Goal: Task Accomplishment & Management: Manage account settings

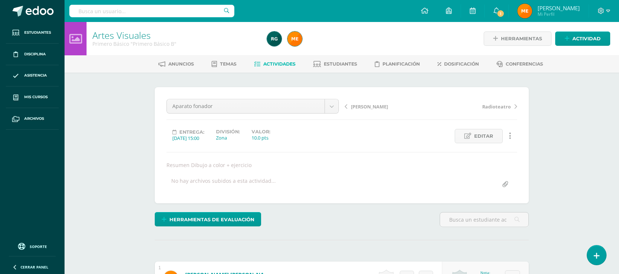
scroll to position [1037, 0]
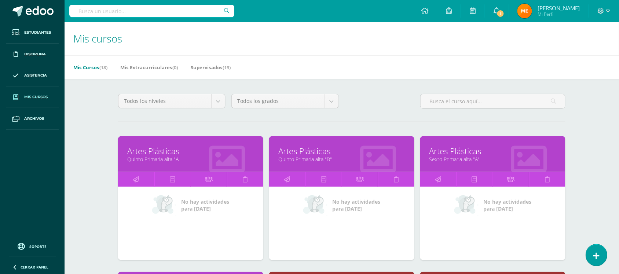
click at [598, 261] on link at bounding box center [596, 255] width 21 height 21
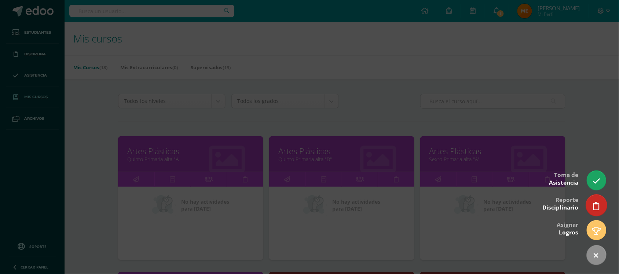
click at [592, 202] on link at bounding box center [596, 205] width 21 height 21
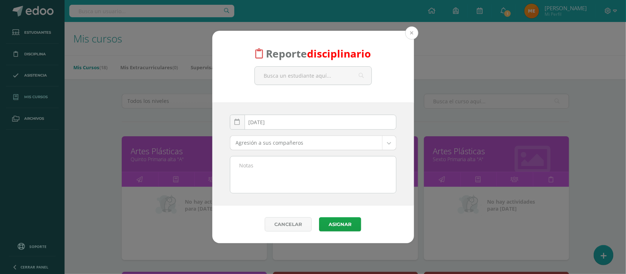
click at [408, 30] on button at bounding box center [411, 32] width 13 height 13
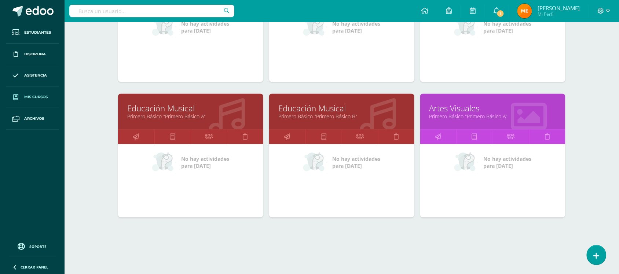
scroll to position [174, 0]
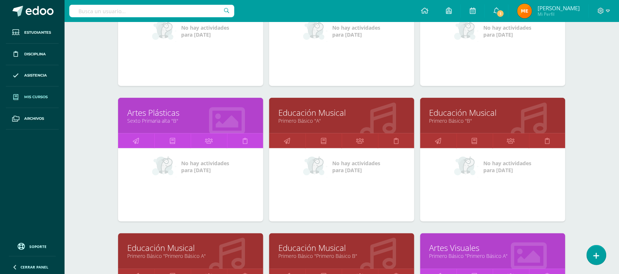
drag, startPoint x: 371, startPoint y: 116, endPoint x: 351, endPoint y: 96, distance: 28.3
click at [351, 96] on div "Artes Plásticas Quinto Primaria alta "B" No hay actividades para hoy" at bounding box center [341, 30] width 151 height 136
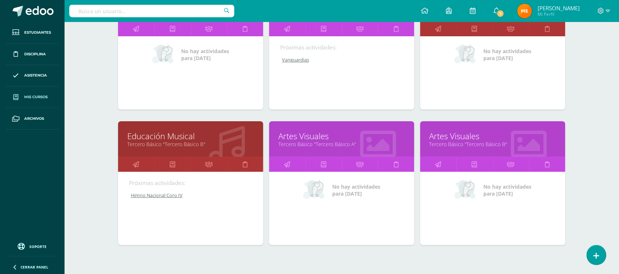
scroll to position [723, 0]
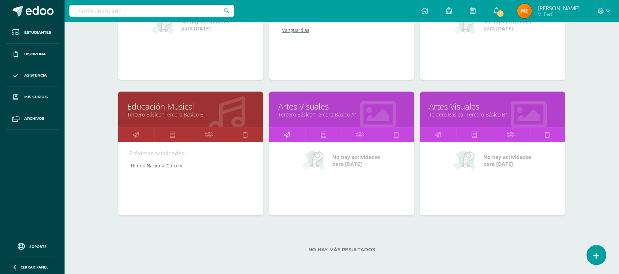
click at [289, 136] on icon at bounding box center [287, 135] width 6 height 14
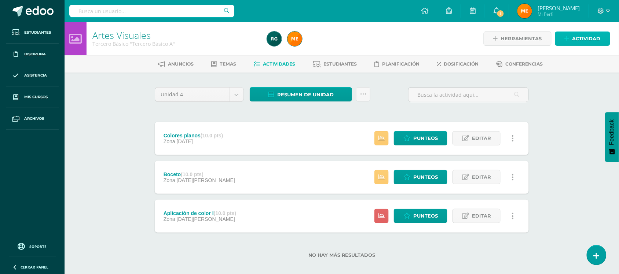
click at [570, 36] on link "Actividad" at bounding box center [582, 39] width 55 height 14
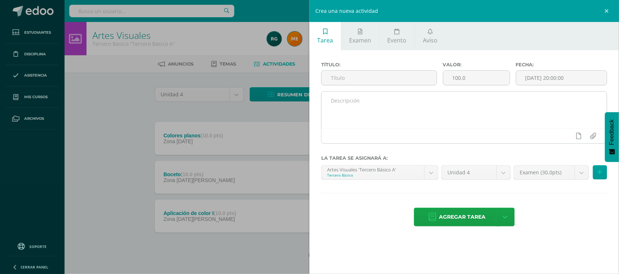
click at [400, 120] on textarea at bounding box center [464, 110] width 285 height 37
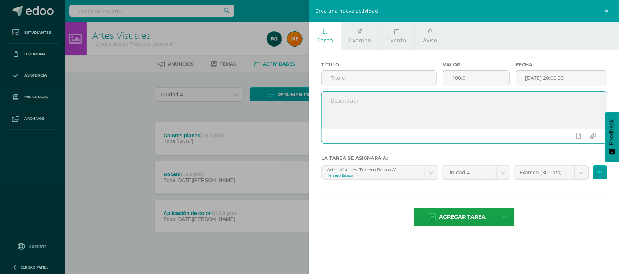
paste textarea "Desarrolla la aplicación de color en el políptico grupal"
type textarea "Desarrolla la aplicación de color en el políptico grupal"
click at [375, 78] on input "text" at bounding box center [379, 78] width 115 height 14
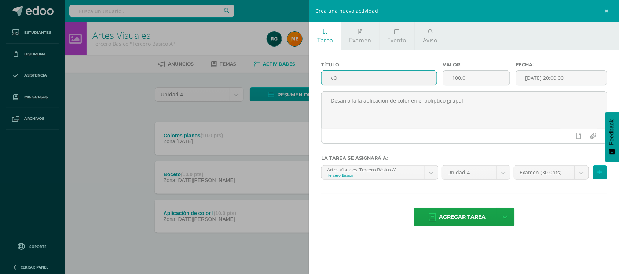
type input "c"
type input "Contorno, Luces y sombras"
drag, startPoint x: 468, startPoint y: 82, endPoint x: 451, endPoint y: 78, distance: 17.0
click at [451, 78] on input "100.0" at bounding box center [476, 78] width 66 height 14
type input "10"
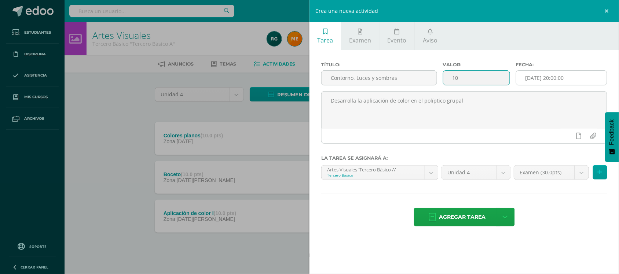
click at [565, 80] on input "[DATE] 20:00:00" at bounding box center [561, 78] width 91 height 14
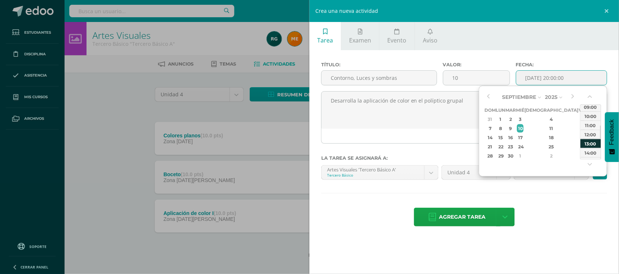
click at [591, 147] on div "13:00" at bounding box center [590, 143] width 21 height 9
type input "2025-09-10 13:00"
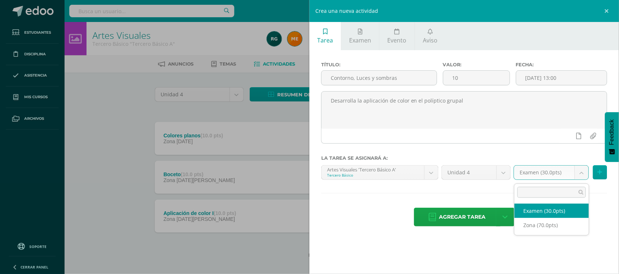
click at [587, 178] on body "Estudiantes Disciplina Asistencia Mis cursos Archivos Soporte Centro de ayuda Ú…" at bounding box center [309, 141] width 619 height 282
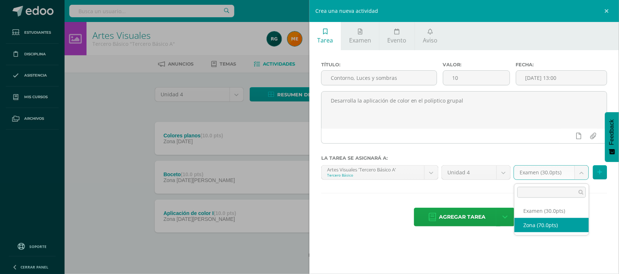
select select "106701"
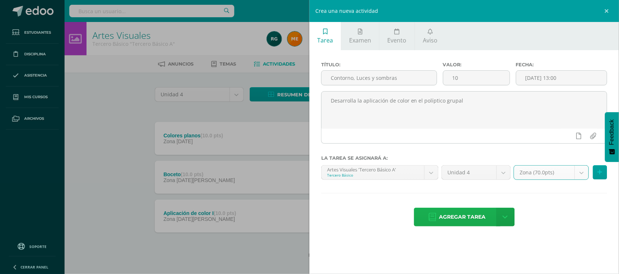
click at [465, 217] on span "Agregar tarea" at bounding box center [462, 217] width 47 height 18
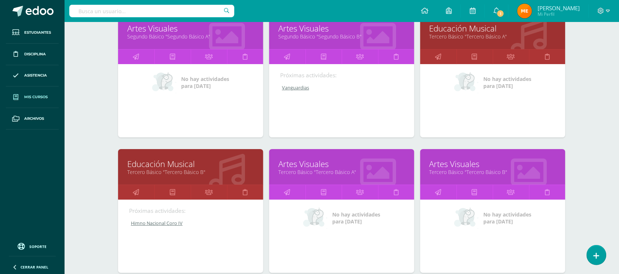
scroll to position [720, 0]
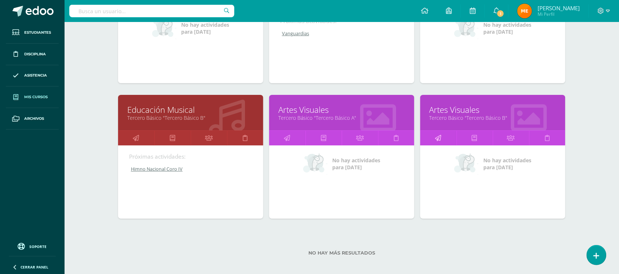
click at [444, 131] on link at bounding box center [438, 138] width 36 height 15
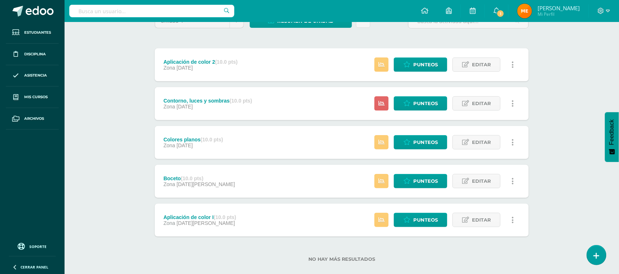
scroll to position [74, 0]
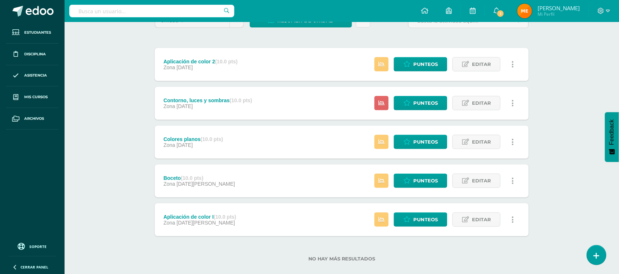
click at [288, 96] on div "Contorno, luces y sombras (10.0 pts) Zona [DATE] Estatus de Actividad: 27 Estud…" at bounding box center [342, 103] width 374 height 33
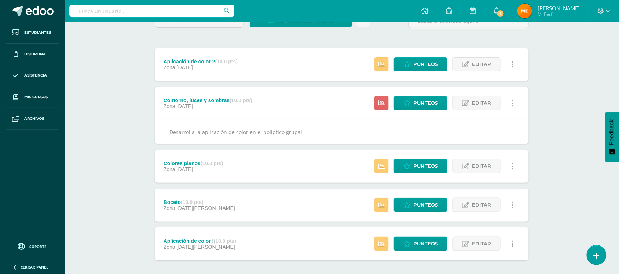
copy div "Desarrolla la aplicación de color en el políptico grupal"
drag, startPoint x: 305, startPoint y: 126, endPoint x: 166, endPoint y: 129, distance: 139.0
click at [166, 129] on div "Desarrolla la aplicación de color en el políptico grupal" at bounding box center [342, 132] width 374 height 24
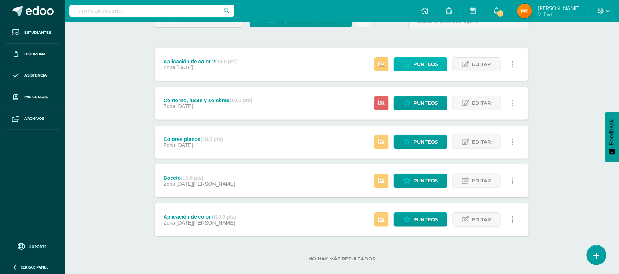
click at [422, 59] on span "Punteos" at bounding box center [425, 65] width 25 height 14
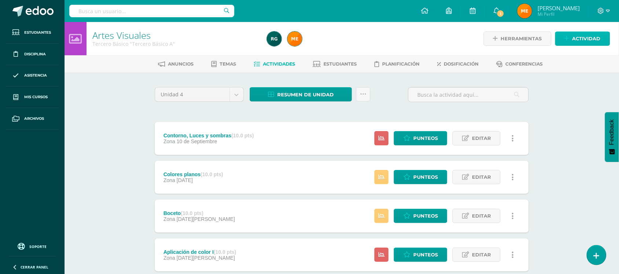
click at [586, 38] on span "Actividad" at bounding box center [586, 39] width 28 height 14
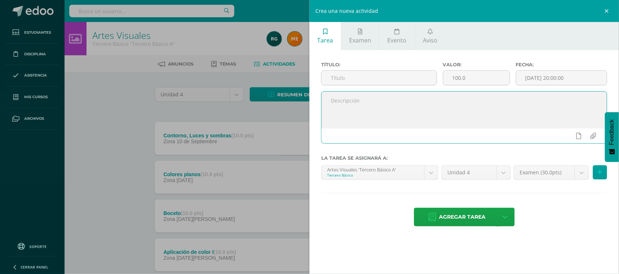
click at [423, 110] on textarea at bounding box center [464, 110] width 285 height 37
paste textarea "Realiza la guia de trabajo solicitada en clase, aplicando pinturas acrílicas"
type textarea "Realiza la guia de trabajo solicitada en clase, aplicando pinturas acrílicas"
click at [378, 73] on input "text" at bounding box center [379, 78] width 115 height 14
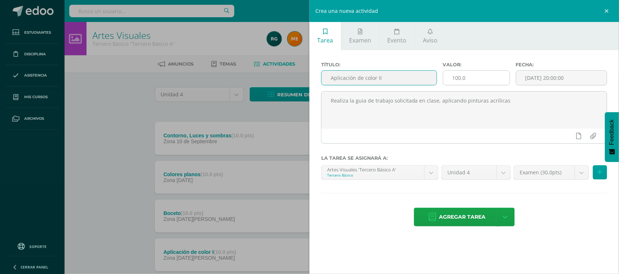
type input "Aplicación de color II"
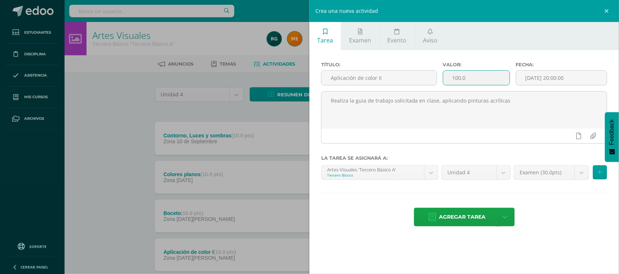
drag, startPoint x: 471, startPoint y: 80, endPoint x: 448, endPoint y: 83, distance: 23.0
click at [448, 83] on input "100.0" at bounding box center [476, 78] width 66 height 14
type input "10"
click at [542, 79] on input "[DATE] 20:00:00" at bounding box center [561, 78] width 91 height 14
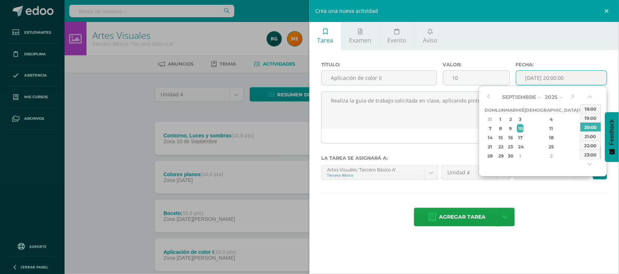
drag, startPoint x: 587, startPoint y: 129, endPoint x: 606, endPoint y: 94, distance: 39.4
click at [606, 94] on div "Septiembre Enero Febrero Marzo Abril Mayo Junio Julio Agosto Septiembre Octubre…" at bounding box center [543, 131] width 128 height 91
click at [590, 150] on div "15:00" at bounding box center [590, 147] width 21 height 9
type input "2025-09-10 15:00"
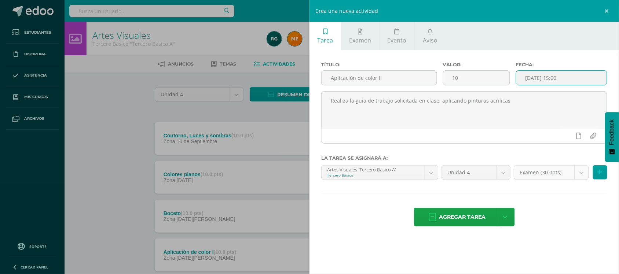
click at [578, 172] on body "Tarea asignada exitosamente Estudiantes Disciplina Asistencia Mis cursos Archiv…" at bounding box center [309, 160] width 619 height 320
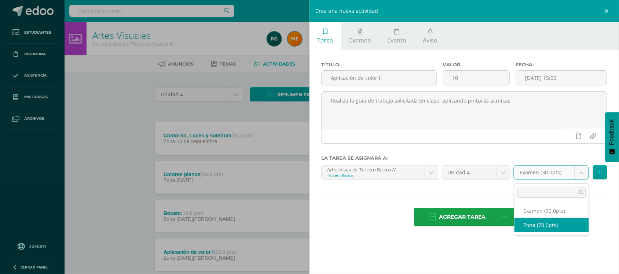
select select "106701"
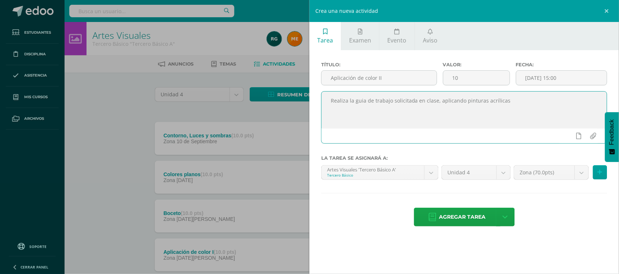
click at [543, 124] on textarea "Realiza la guia de trabajo solicitada en clase, aplicando pinturas acrílicas" at bounding box center [464, 110] width 285 height 37
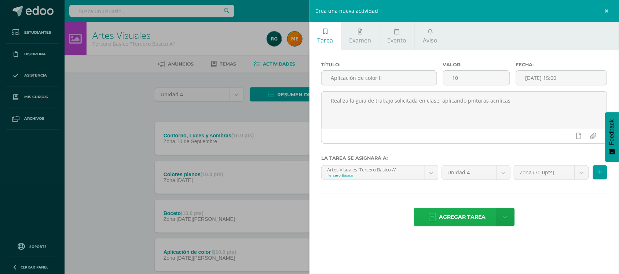
click at [451, 217] on span "Agregar tarea" at bounding box center [462, 217] width 47 height 18
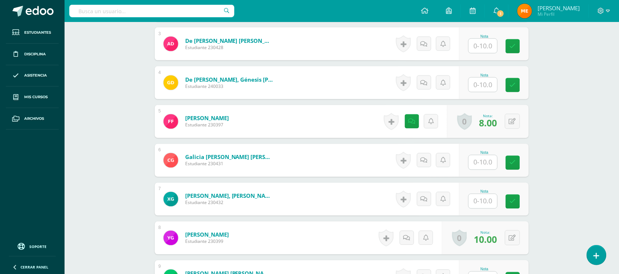
scroll to position [312, 0]
click at [409, 123] on icon at bounding box center [411, 122] width 7 height 6
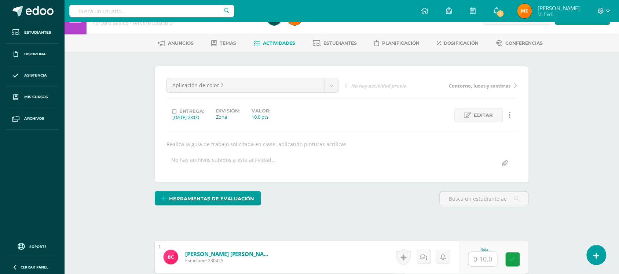
scroll to position [0, 0]
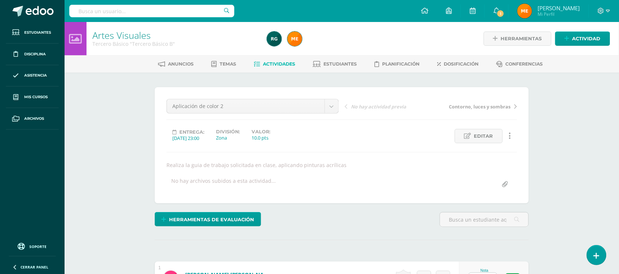
copy div "Realiza la guia de trabajo solicitada en clase, aplicando pinturas acrílicas"
drag, startPoint x: 353, startPoint y: 166, endPoint x: 155, endPoint y: 163, distance: 198.0
click at [155, 163] on div "Aplicación de color 2 Aplicación de color 2 Contorno, luces y sombras Colores p…" at bounding box center [342, 145] width 374 height 116
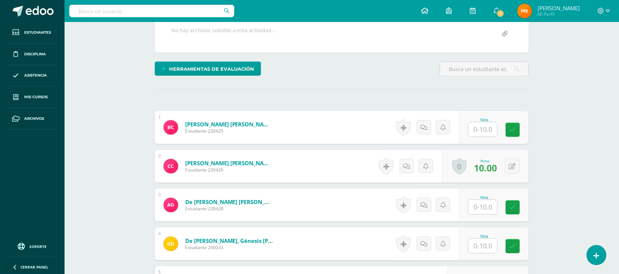
scroll to position [151, 0]
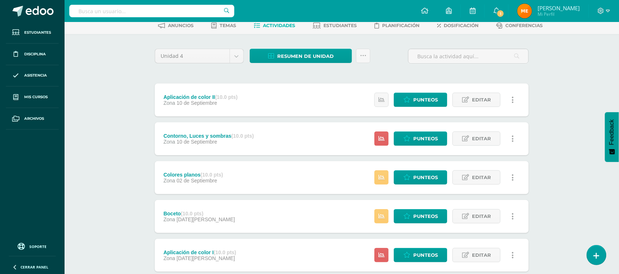
scroll to position [62, 0]
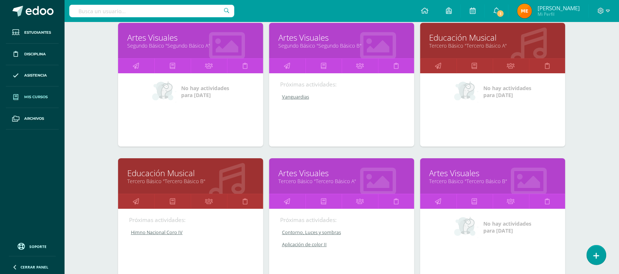
scroll to position [656, 0]
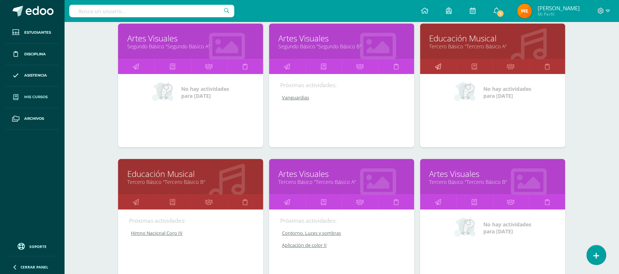
click at [432, 64] on link at bounding box center [438, 66] width 36 height 15
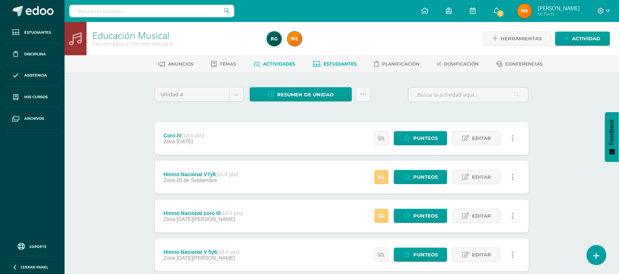
click at [334, 63] on span "Estudiantes" at bounding box center [340, 63] width 33 height 5
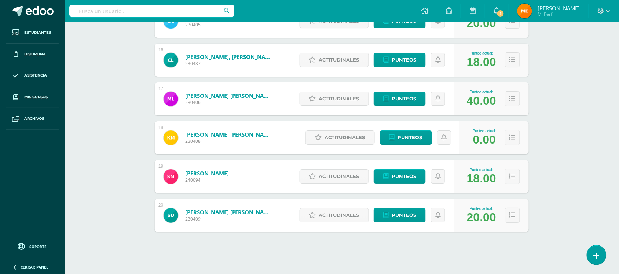
scroll to position [700, 0]
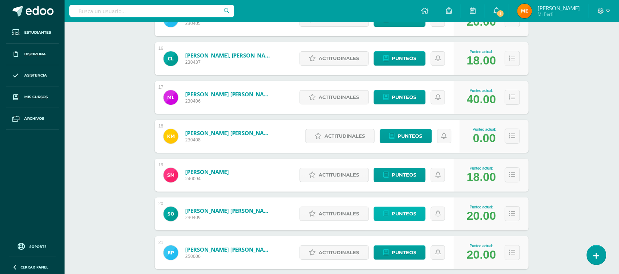
click at [405, 217] on span "Punteos" at bounding box center [404, 214] width 25 height 14
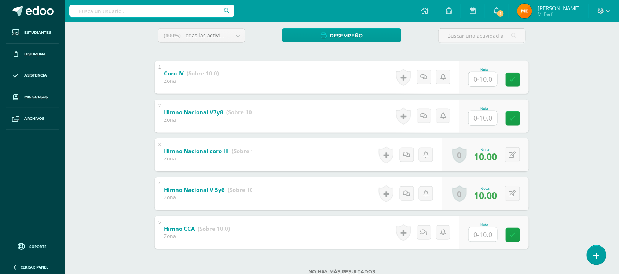
scroll to position [146, 0]
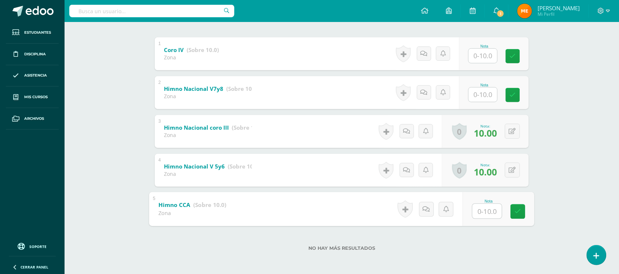
click at [485, 211] on input "text" at bounding box center [487, 211] width 29 height 15
click at [541, 54] on div "Selvin Ochoa Alison Alarcón José Alvarado Elías Andrade Sofia Baldetti Jhony Ca…" at bounding box center [341, 101] width 403 height 348
click at [481, 219] on div at bounding box center [482, 211] width 29 height 15
click at [485, 210] on input "text" at bounding box center [487, 211] width 29 height 15
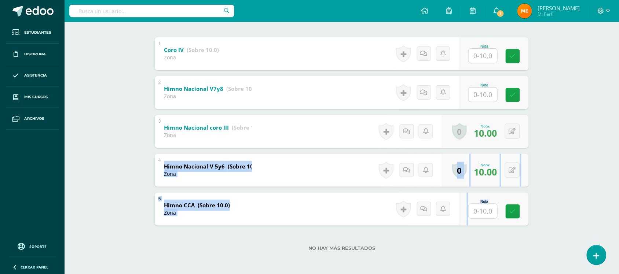
drag, startPoint x: 549, startPoint y: 157, endPoint x: 486, endPoint y: 211, distance: 83.2
click at [486, 211] on div "Educación Musical Tercero Básico "Tercero Básico A" Herramientas Detalle de asi…" at bounding box center [342, 75] width 554 height 398
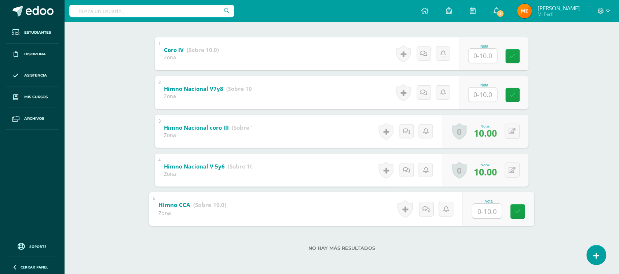
click at [486, 211] on input "text" at bounding box center [487, 211] width 29 height 15
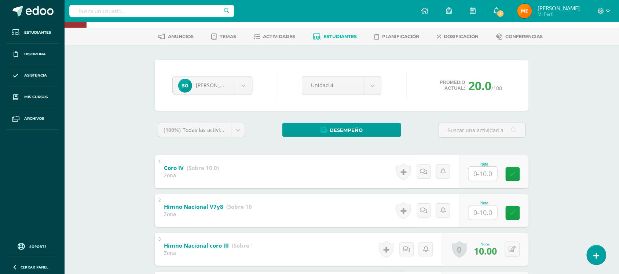
scroll to position [27, 0]
click at [244, 87] on body "Estudiantes Disciplina Asistencia Mis cursos Archivos Soporte Centro de ayuda Ú…" at bounding box center [309, 183] width 619 height 420
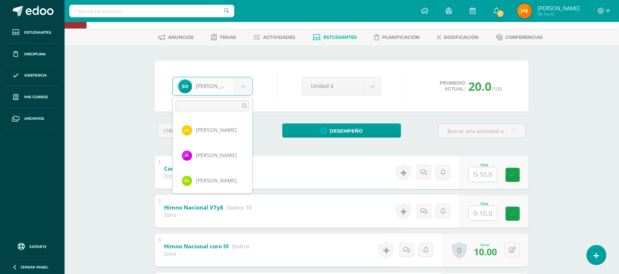
scroll to position [429, 0]
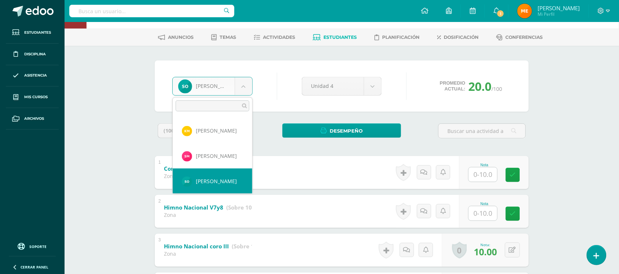
click at [212, 104] on input "text" at bounding box center [213, 105] width 74 height 11
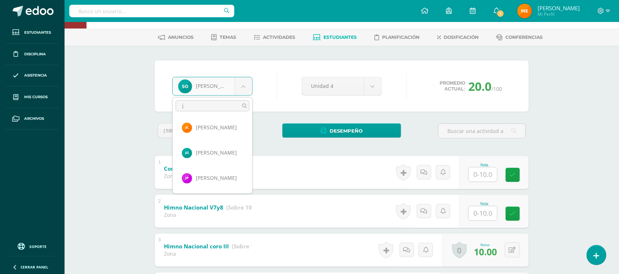
scroll to position [0, 0]
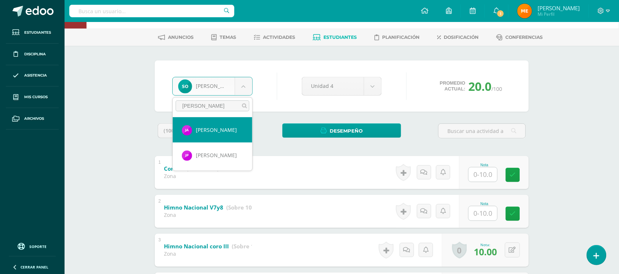
type input "jose"
select select "114"
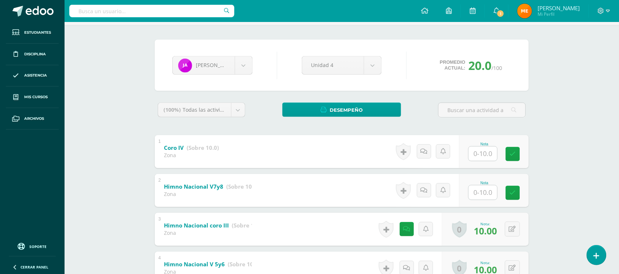
scroll to position [47, 0]
click at [242, 72] on body "Estudiantes Disciplina Asistencia Mis cursos Archivos Soporte Centro de ayuda Ú…" at bounding box center [309, 163] width 619 height 420
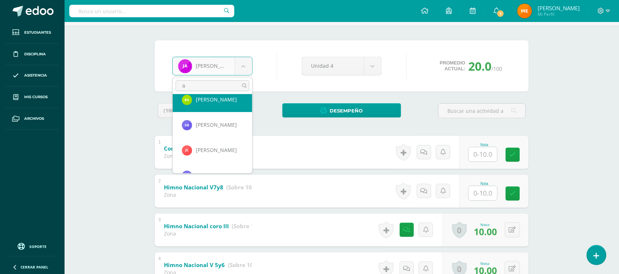
scroll to position [0, 0]
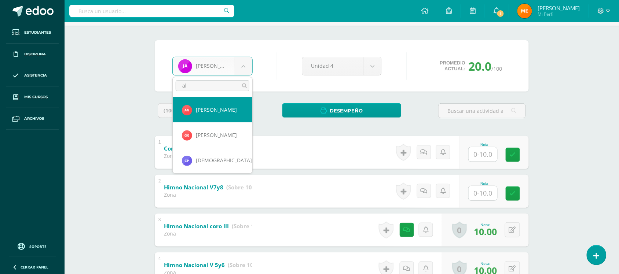
type input "a"
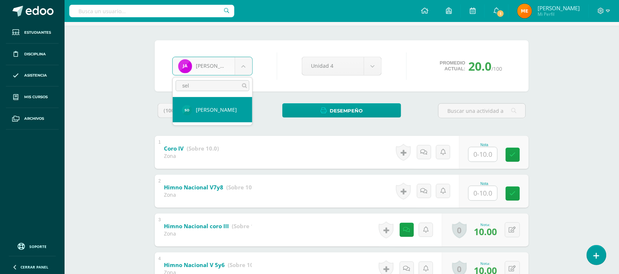
type input "sel"
select select "115"
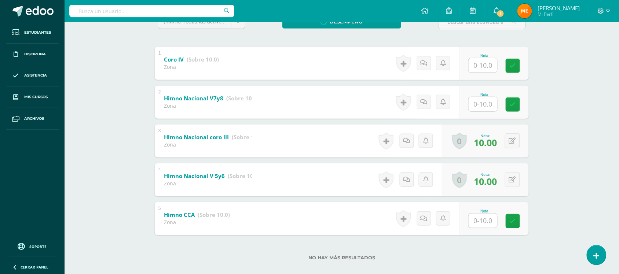
scroll to position [136, 0]
click at [483, 219] on input "text" at bounding box center [487, 220] width 29 height 15
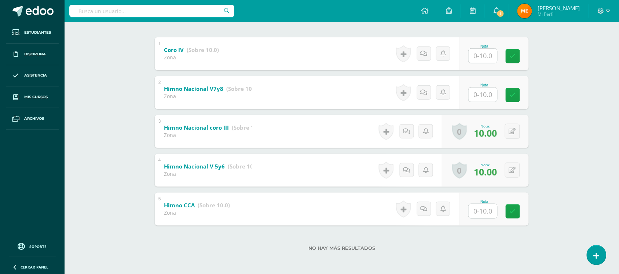
scroll to position [0, 0]
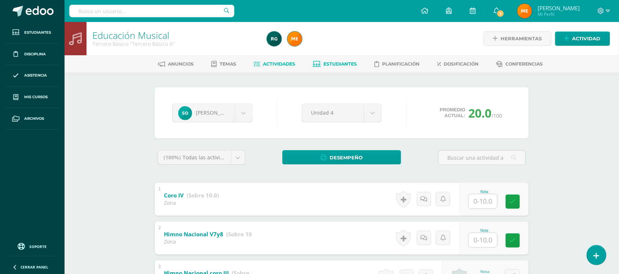
click at [282, 66] on link "Actividades" at bounding box center [274, 64] width 41 height 12
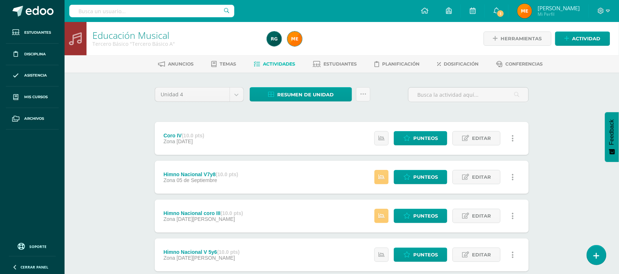
scroll to position [85, 0]
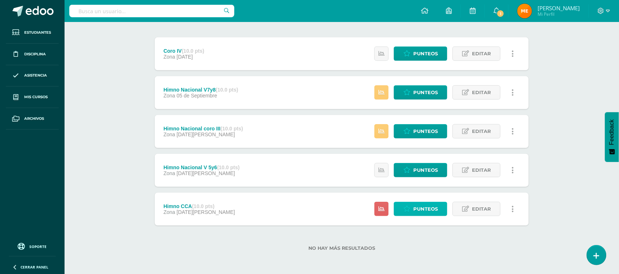
click at [431, 206] on span "Punteos" at bounding box center [425, 209] width 25 height 14
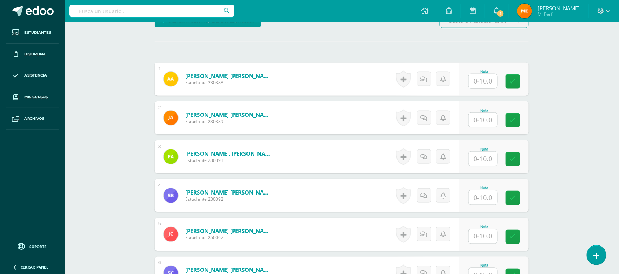
scroll to position [200, 0]
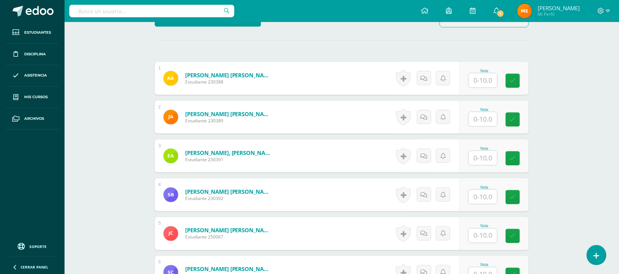
click at [473, 80] on input "text" at bounding box center [483, 80] width 29 height 14
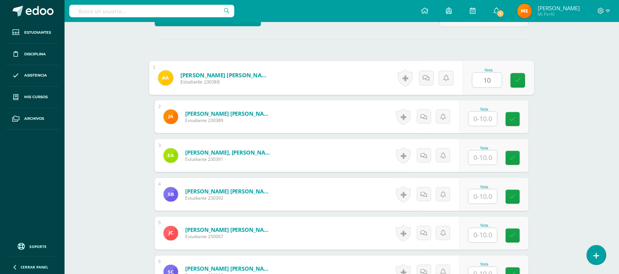
type input "10"
click at [478, 114] on input "text" at bounding box center [483, 119] width 29 height 14
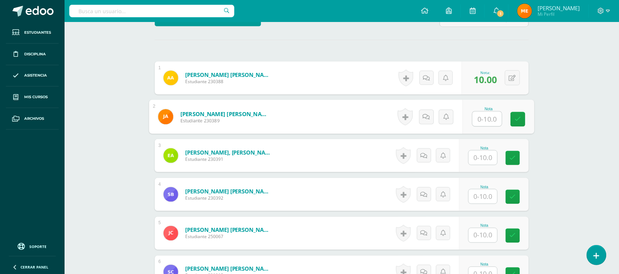
click at [493, 153] on input "text" at bounding box center [483, 158] width 29 height 14
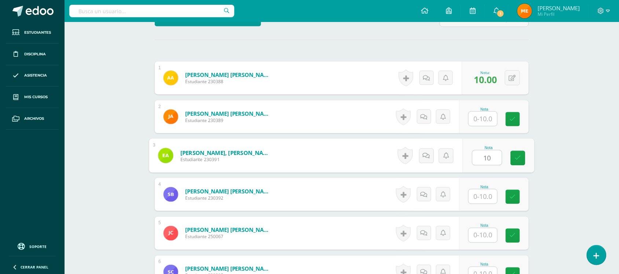
type input "10"
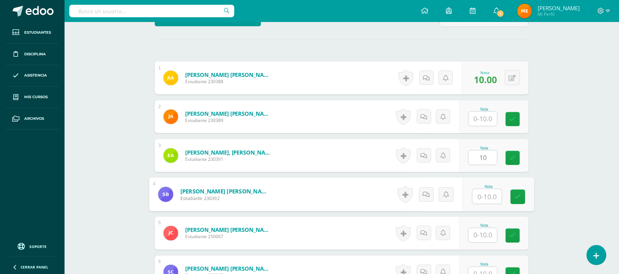
click at [484, 203] on input "text" at bounding box center [487, 197] width 29 height 15
type input "10"
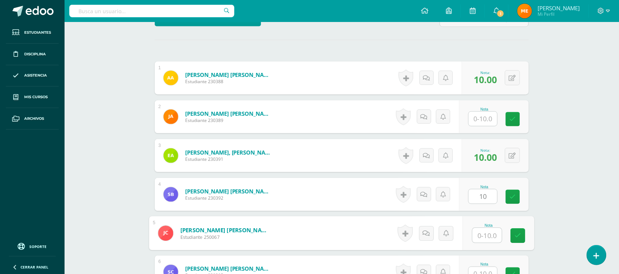
click at [483, 235] on input "text" at bounding box center [487, 235] width 29 height 15
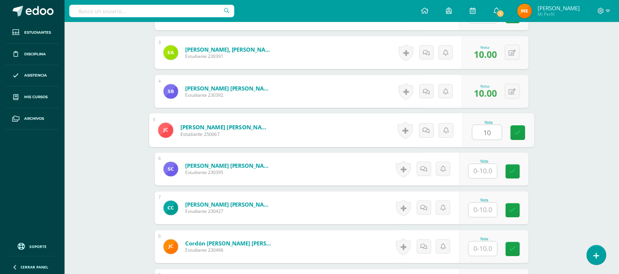
scroll to position [304, 0]
type input "10"
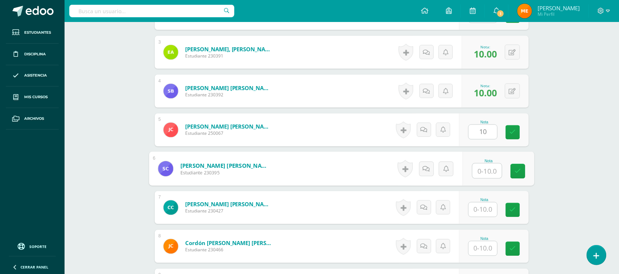
click at [481, 173] on input "text" at bounding box center [487, 171] width 29 height 15
type input "10"
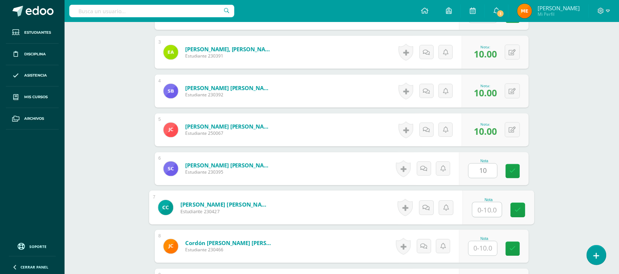
click at [487, 213] on input "text" at bounding box center [487, 210] width 29 height 15
type input "10"
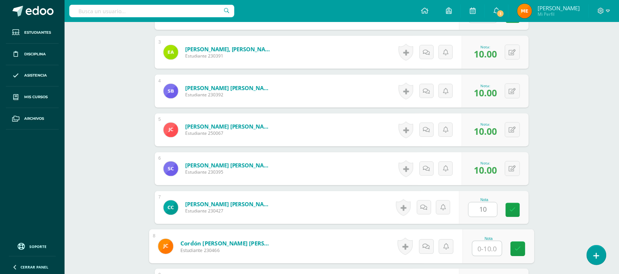
click at [491, 253] on input "text" at bounding box center [487, 249] width 29 height 15
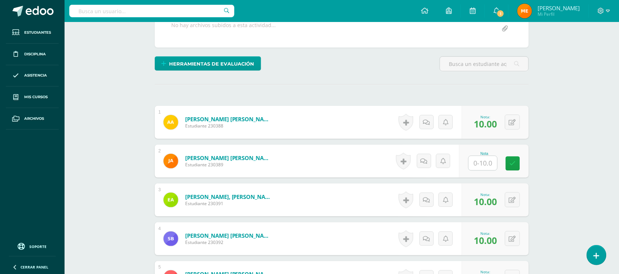
scroll to position [155, 0]
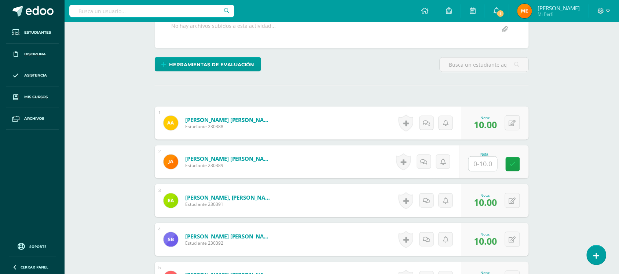
type input "10"
click at [484, 168] on input "text" at bounding box center [483, 164] width 29 height 14
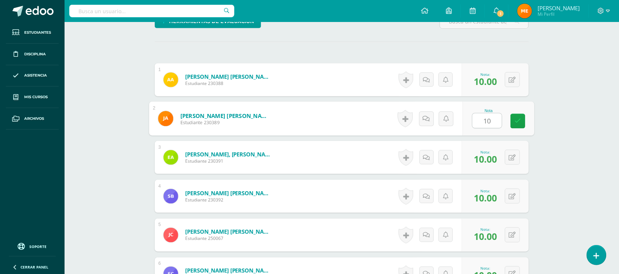
scroll to position [198, 0]
type input "10"
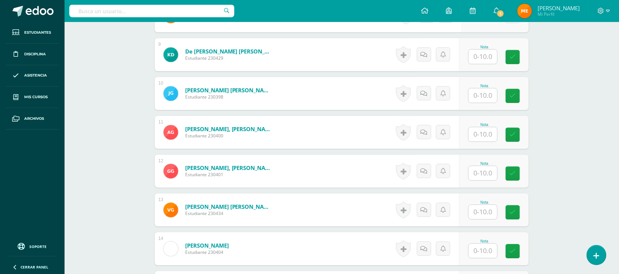
scroll to position [536, 0]
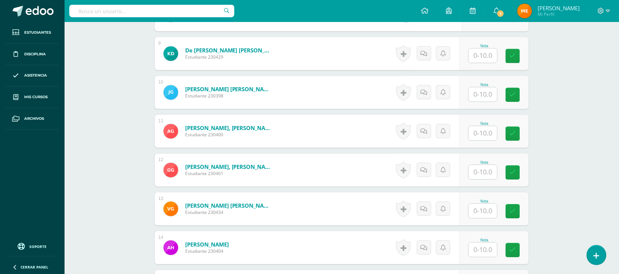
click at [488, 58] on input "text" at bounding box center [483, 55] width 29 height 14
type input "10"
click at [485, 90] on input "text" at bounding box center [483, 94] width 29 height 14
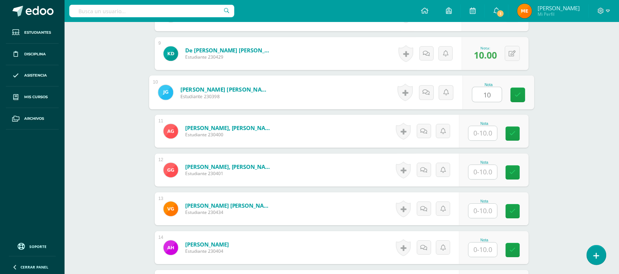
type input "10"
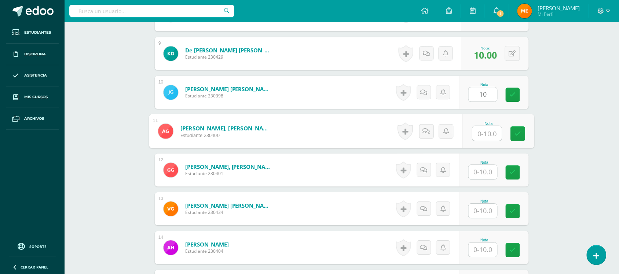
click at [487, 131] on input "text" at bounding box center [487, 133] width 29 height 15
type input "10"
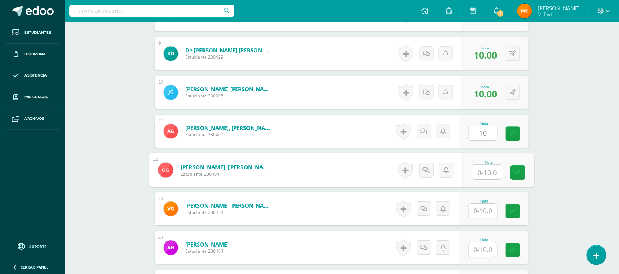
click at [483, 176] on input "text" at bounding box center [487, 172] width 29 height 15
type input "10"
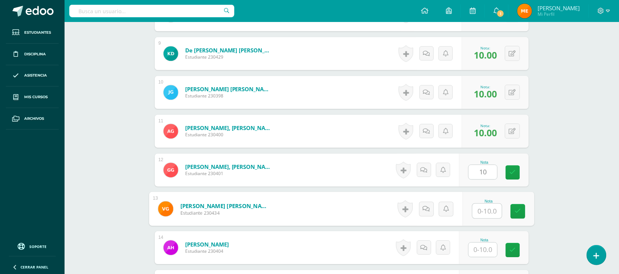
click at [483, 211] on input "text" at bounding box center [487, 211] width 29 height 15
type input "10"
click at [486, 253] on input "text" at bounding box center [483, 250] width 29 height 14
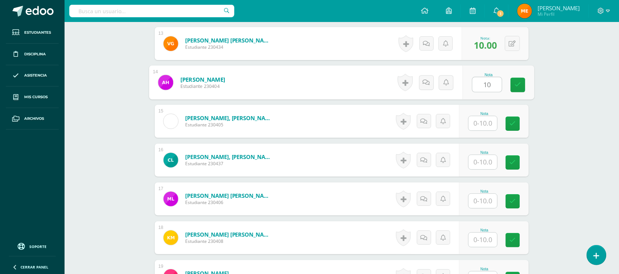
scroll to position [704, 0]
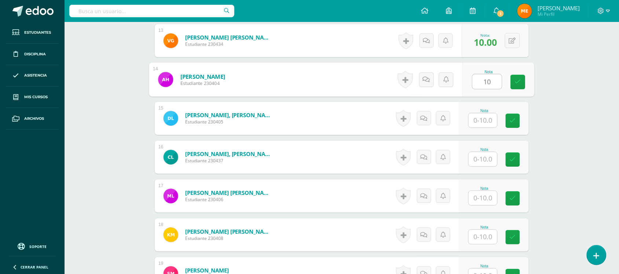
type input "10"
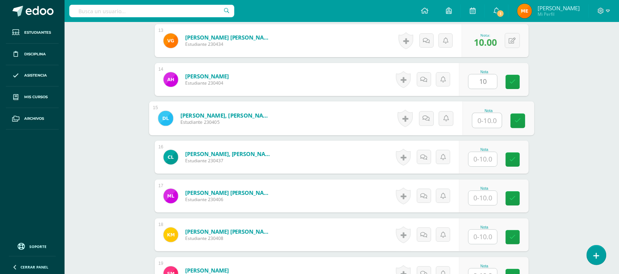
click at [476, 124] on input "text" at bounding box center [487, 120] width 29 height 15
type input "10"
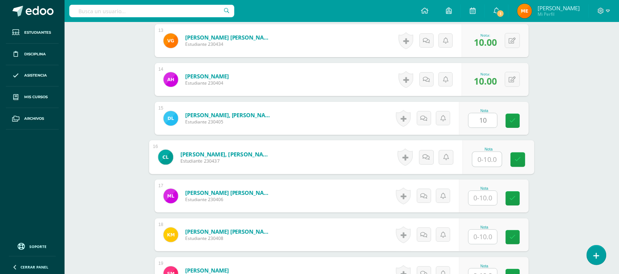
click at [484, 155] on input "text" at bounding box center [487, 159] width 29 height 15
type input "10"
click at [490, 193] on input "text" at bounding box center [483, 198] width 29 height 14
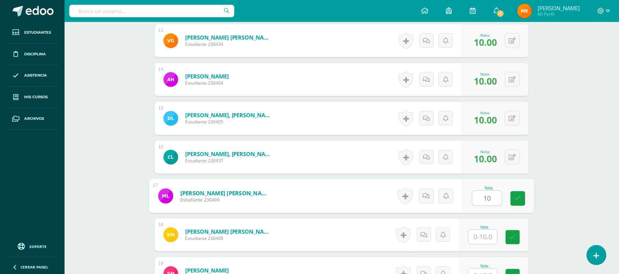
type input "10"
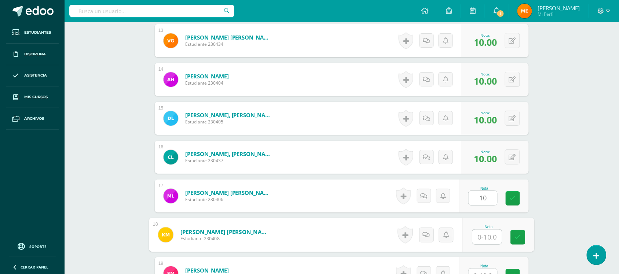
click at [492, 238] on input "text" at bounding box center [487, 237] width 29 height 15
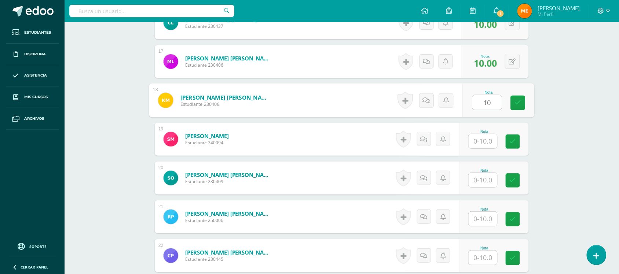
scroll to position [839, 0]
type input "10"
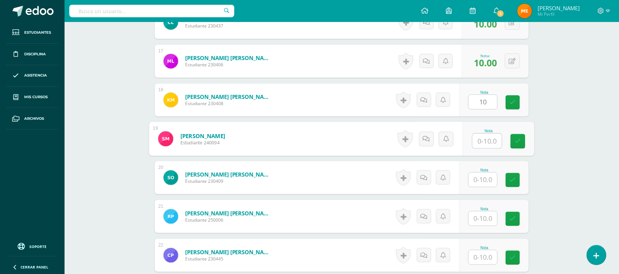
click at [480, 137] on input "text" at bounding box center [487, 141] width 29 height 15
type input "01"
click at [491, 178] on input "text" at bounding box center [483, 180] width 29 height 14
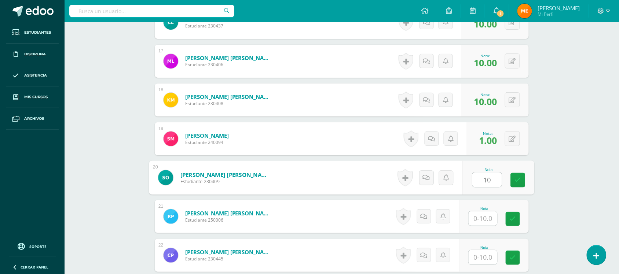
type input "10"
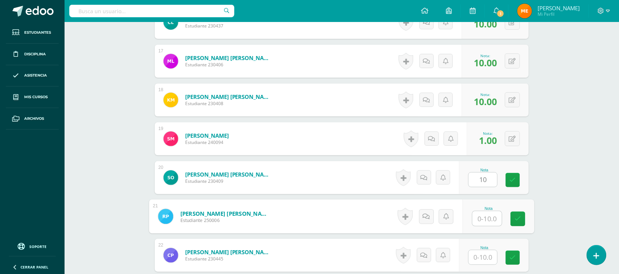
click at [488, 217] on input "text" at bounding box center [487, 219] width 29 height 15
type input "10"
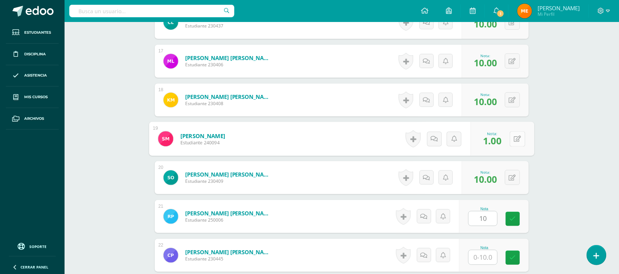
click at [514, 136] on icon at bounding box center [517, 139] width 7 height 6
type input "10"
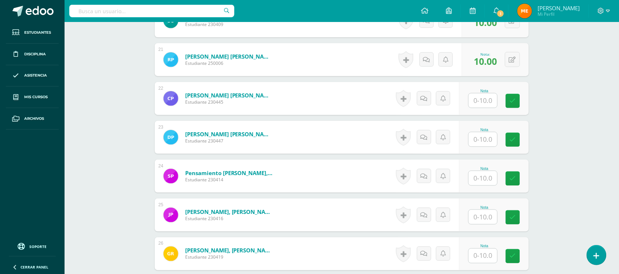
scroll to position [999, 0]
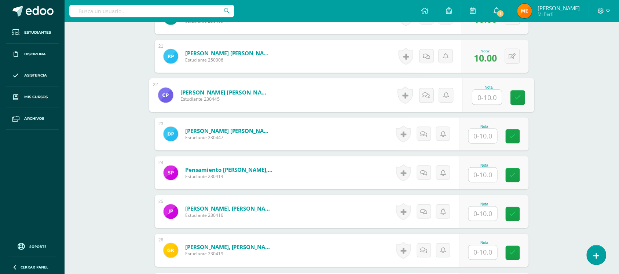
click at [493, 100] on input "text" at bounding box center [487, 97] width 29 height 15
type input "10"
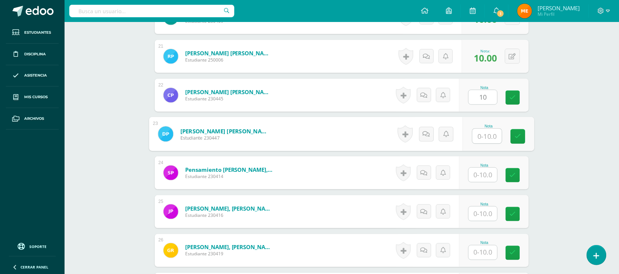
click at [486, 135] on input "text" at bounding box center [487, 136] width 29 height 15
type input "10"
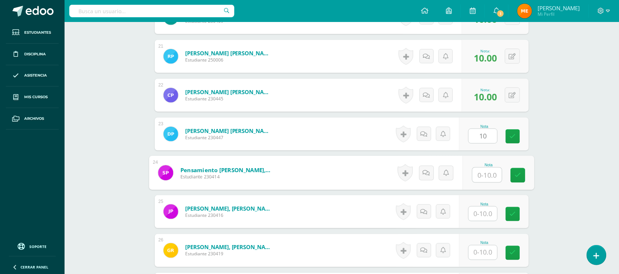
click at [484, 173] on input "text" at bounding box center [487, 175] width 29 height 15
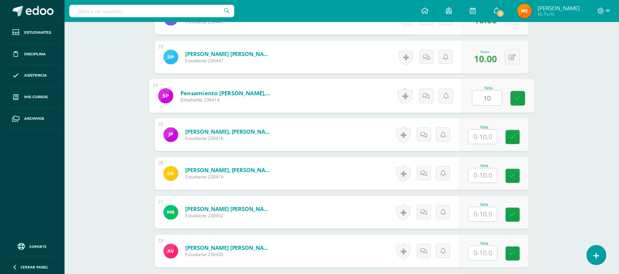
scroll to position [1080, 0]
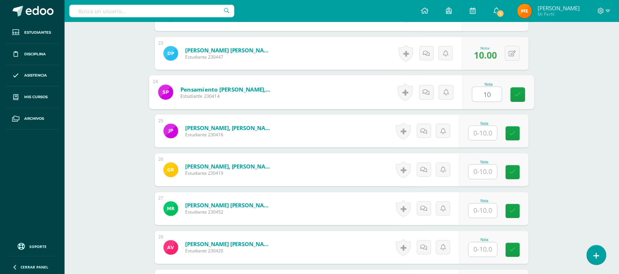
type input "10"
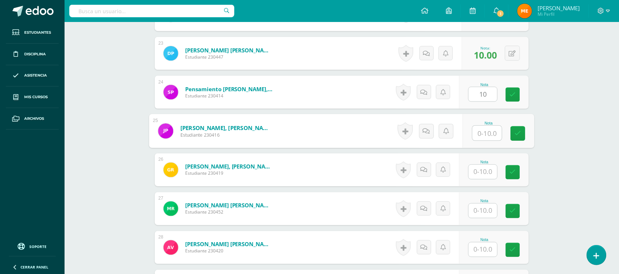
click at [478, 139] on input "text" at bounding box center [487, 133] width 29 height 15
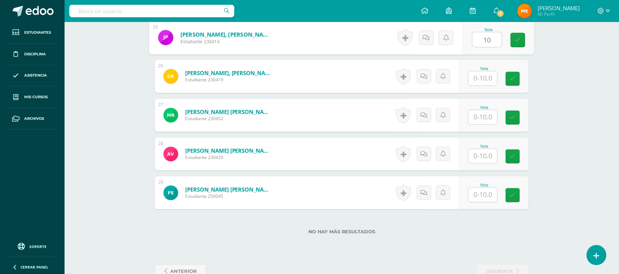
scroll to position [1174, 0]
type input "10"
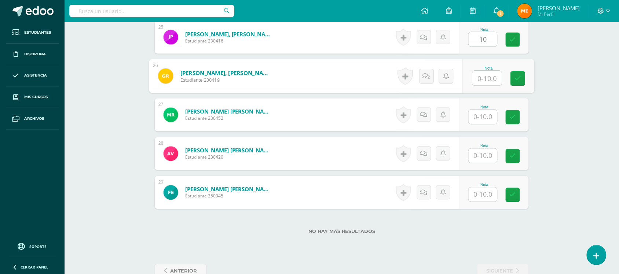
click at [485, 77] on input "text" at bounding box center [487, 78] width 29 height 15
type input "10"
click at [488, 118] on input "text" at bounding box center [483, 117] width 29 height 14
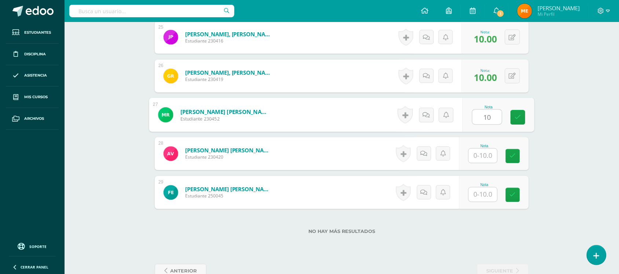
type input "10"
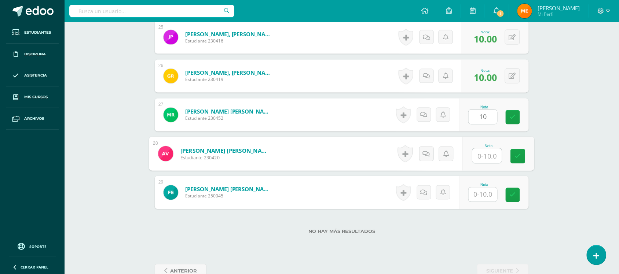
click at [485, 153] on input "text" at bounding box center [487, 156] width 29 height 15
type input "10"
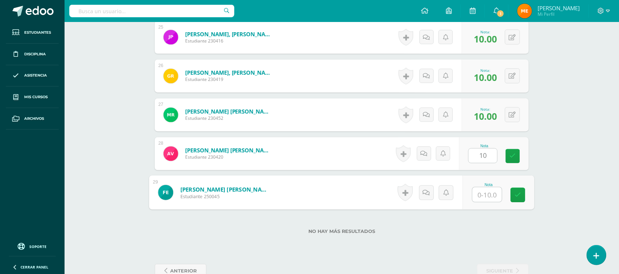
click at [494, 197] on input "text" at bounding box center [487, 195] width 29 height 15
type input "10"
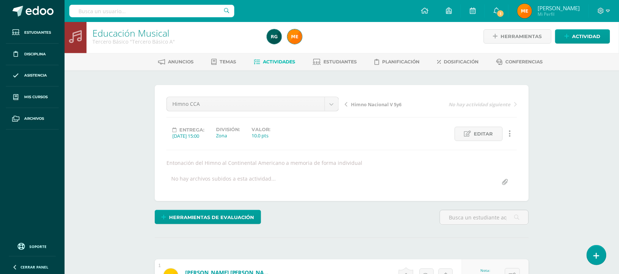
scroll to position [0, 0]
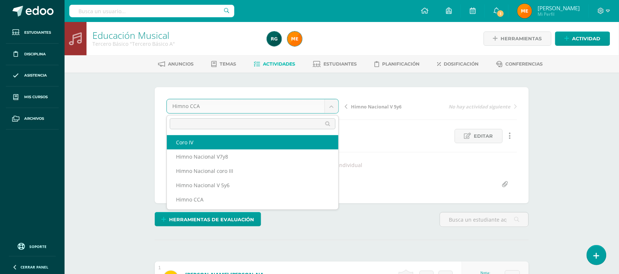
select select "/dashboard/teacher/grade-activity/108376/"
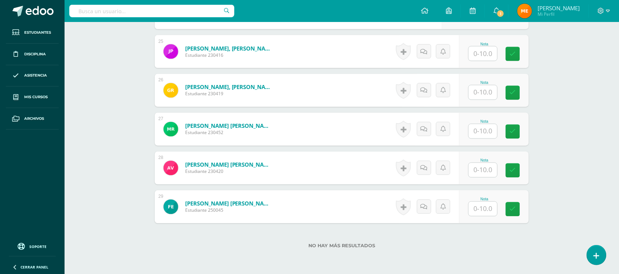
scroll to position [1192, 0]
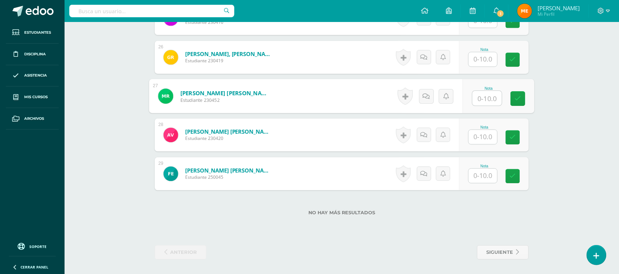
click at [484, 100] on input "text" at bounding box center [487, 98] width 29 height 15
type input "8"
click at [431, 96] on link at bounding box center [426, 96] width 15 height 15
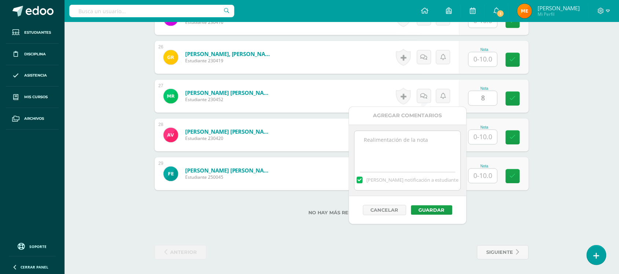
click at [411, 142] on textarea at bounding box center [408, 149] width 106 height 37
type textarea "y en"
click at [392, 207] on button "Cancelar" at bounding box center [384, 210] width 43 height 10
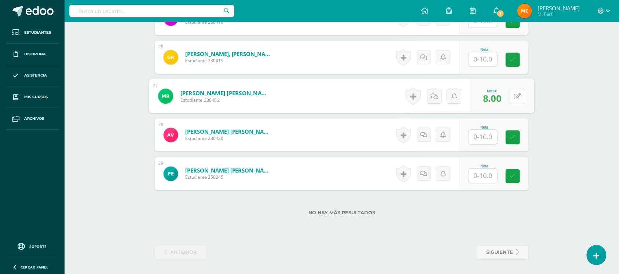
click at [510, 97] on button at bounding box center [517, 96] width 15 height 15
click at [490, 65] on input "text" at bounding box center [483, 59] width 29 height 14
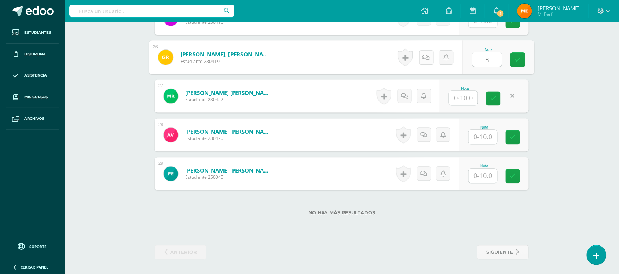
type input "8"
click at [428, 61] on link at bounding box center [426, 57] width 15 height 15
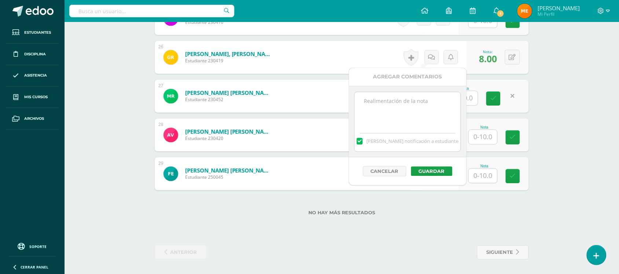
click at [410, 118] on textarea at bounding box center [408, 110] width 106 height 37
type textarea "y en sus alas levante hasta el cielo-"
drag, startPoint x: 447, startPoint y: 105, endPoint x: 355, endPoint y: 105, distance: 91.7
click at [355, 105] on textarea "y en sus alas levante hasta el cielo-" at bounding box center [408, 110] width 106 height 37
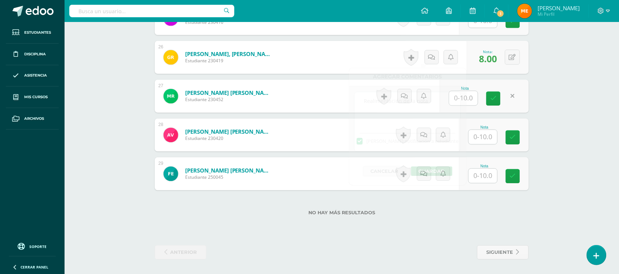
click at [516, 60] on button at bounding box center [517, 57] width 15 height 15
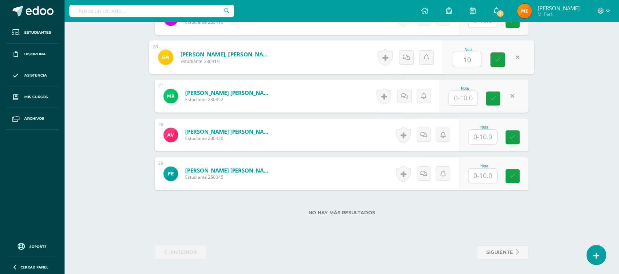
type input "10"
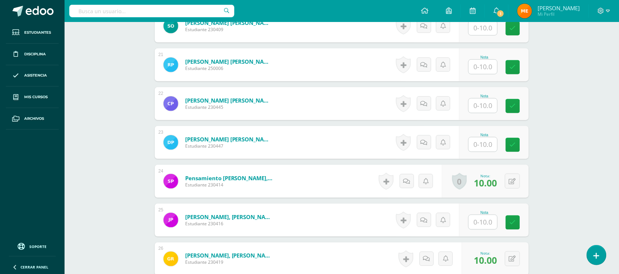
scroll to position [965, 0]
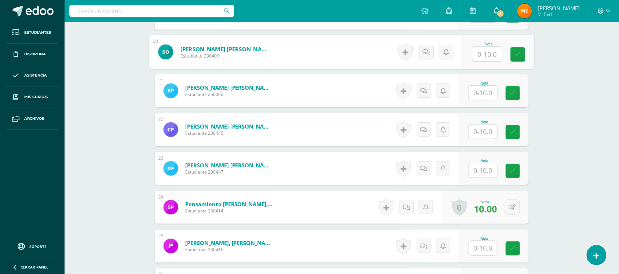
click at [488, 51] on input "text" at bounding box center [487, 54] width 29 height 15
type input "8"
click at [426, 53] on icon at bounding box center [426, 52] width 7 height 6
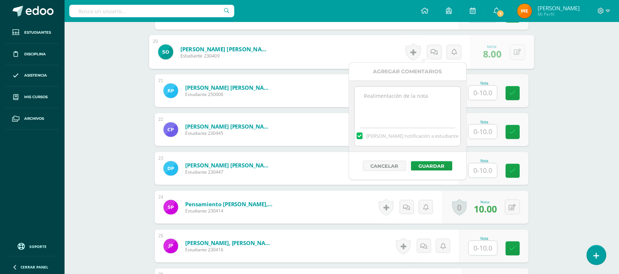
click at [407, 91] on textarea at bounding box center [408, 105] width 106 height 37
drag, startPoint x: 448, startPoint y: 97, endPoint x: 338, endPoint y: 115, distance: 111.9
type textarea "y en sus alas levante hasta el cielo-"
click at [430, 167] on button "Guardar" at bounding box center [431, 166] width 41 height 10
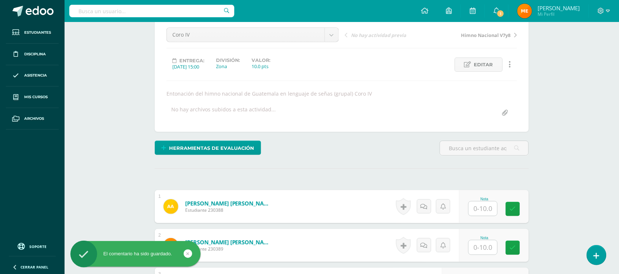
scroll to position [122, 0]
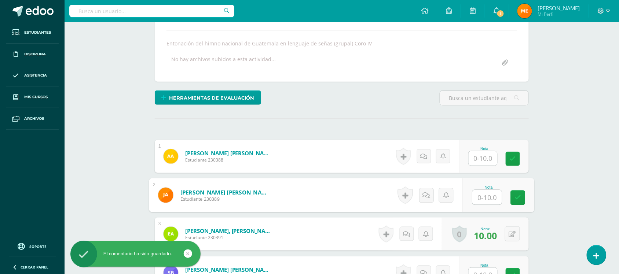
click at [486, 200] on input "text" at bounding box center [487, 197] width 29 height 15
type input "8"
click at [430, 198] on link at bounding box center [426, 195] width 15 height 15
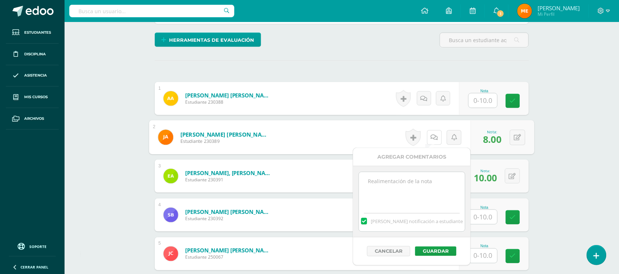
scroll to position [180, 0]
click at [406, 199] on textarea at bounding box center [415, 190] width 106 height 37
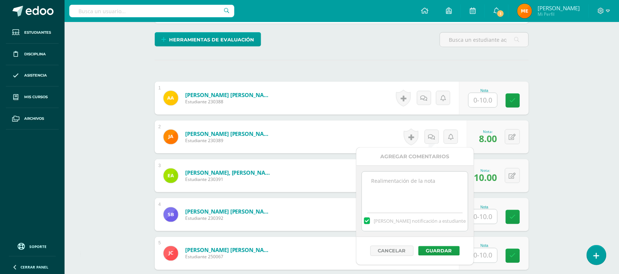
paste textarea "y en sus alas levante hasta el cielo-"
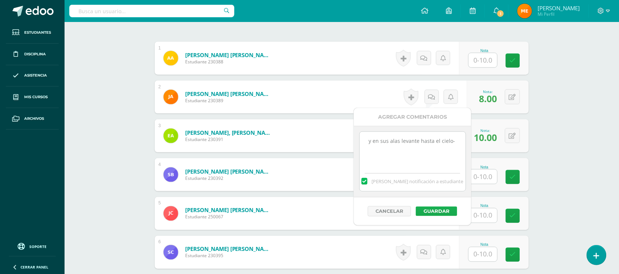
type textarea "y en sus alas levante hasta el cielo-"
click at [428, 209] on button "Guardar" at bounding box center [436, 212] width 41 height 10
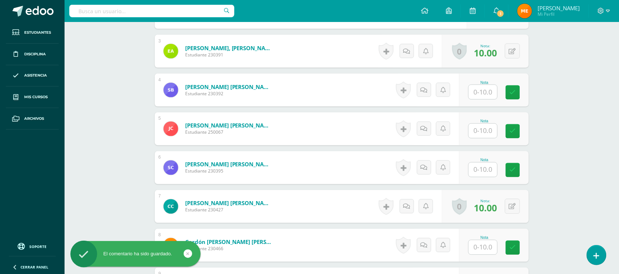
scroll to position [305, 0]
click at [482, 244] on input "text" at bounding box center [487, 247] width 29 height 15
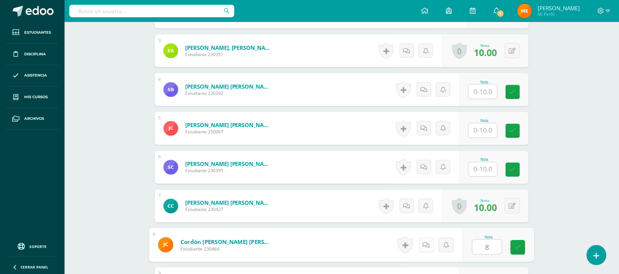
type input "8"
click at [430, 244] on link at bounding box center [426, 245] width 15 height 15
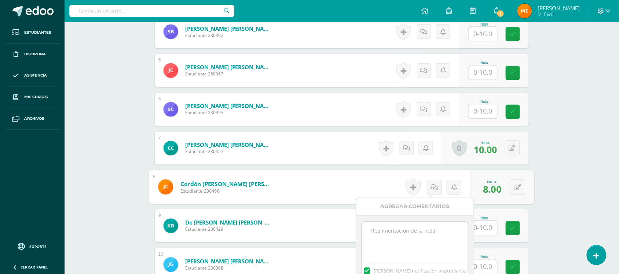
click at [420, 236] on textarea at bounding box center [415, 240] width 106 height 37
paste textarea "y en sus alas levante hasta el cielo-"
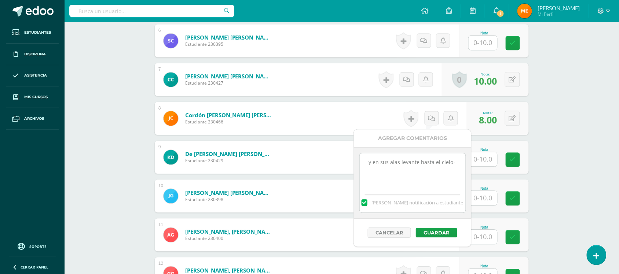
scroll to position [433, 0]
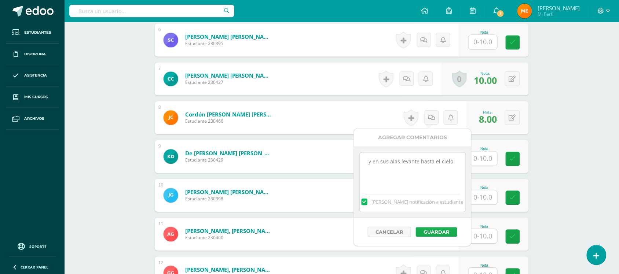
type textarea "y en sus alas levante hasta el cielo-"
click at [448, 232] on button "Guardar" at bounding box center [436, 232] width 41 height 10
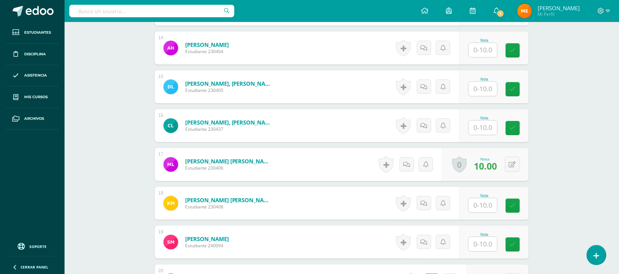
scroll to position [732, 0]
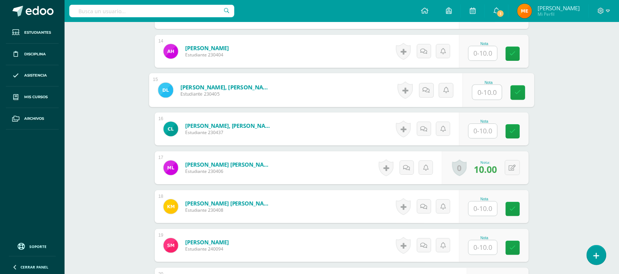
click at [486, 96] on input "text" at bounding box center [487, 92] width 29 height 15
click at [428, 90] on icon at bounding box center [426, 90] width 7 height 6
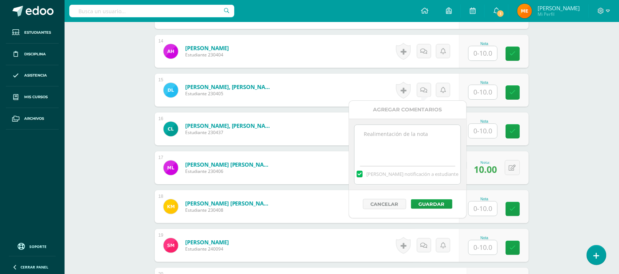
click at [411, 151] on textarea at bounding box center [408, 143] width 106 height 37
paste textarea "y en sus alas levante hasta el cielo-"
type textarea "y en sus alas levante hasta el cielo-"
click at [484, 92] on input "text" at bounding box center [483, 92] width 29 height 14
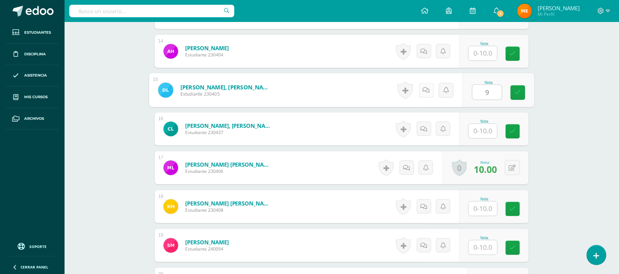
type input "9"
click at [428, 87] on icon at bounding box center [426, 90] width 7 height 6
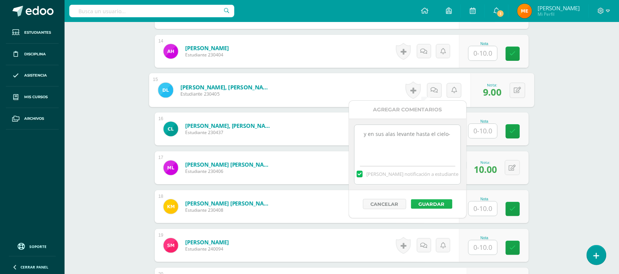
click at [432, 202] on button "Guardar" at bounding box center [431, 204] width 41 height 10
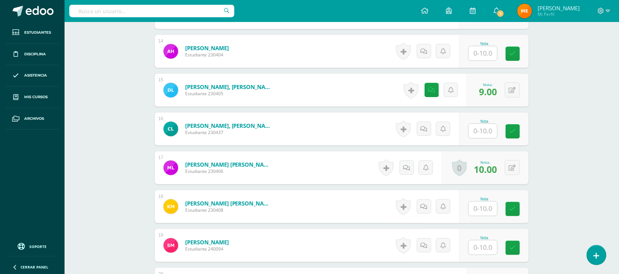
click at [572, 150] on div "Educación Musical Tercero Básico "Tercero Básico A" Herramientas Detalle de asi…" at bounding box center [342, 12] width 554 height 1445
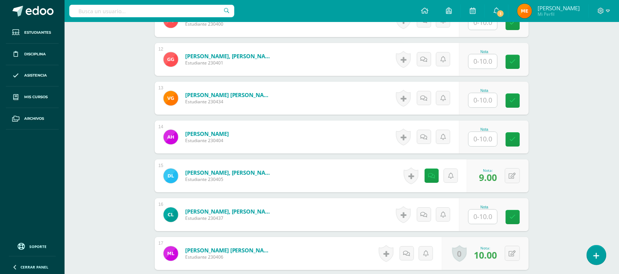
scroll to position [633, 0]
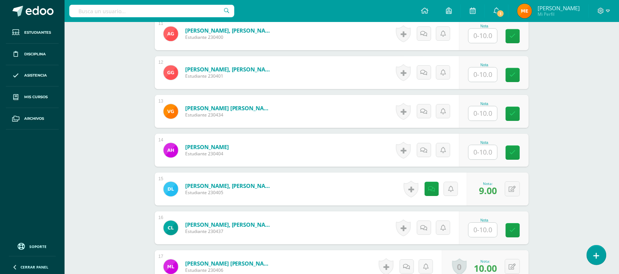
click at [486, 81] on input "text" at bounding box center [483, 74] width 29 height 14
type input "10"
click at [572, 120] on div "Educación Musical Tercero Básico "Tercero Básico A" Herramientas Detalle de asi…" at bounding box center [342, 111] width 554 height 1445
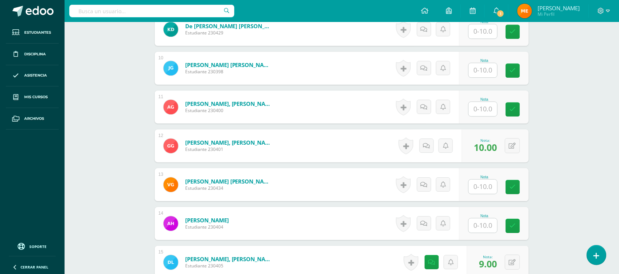
scroll to position [559, 0]
click at [486, 35] on input "text" at bounding box center [483, 32] width 29 height 14
type input "10"
click at [594, 93] on div "Educación Musical Tercero Básico "Tercero Básico A" Herramientas Detalle de asi…" at bounding box center [342, 185] width 554 height 1445
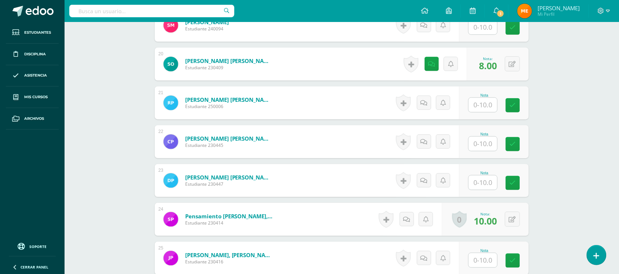
scroll to position [953, 0]
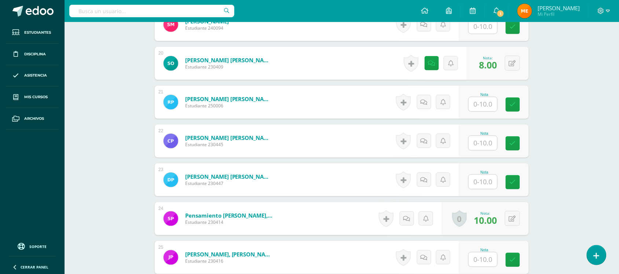
click at [487, 179] on input "text" at bounding box center [483, 182] width 29 height 14
type input "10"
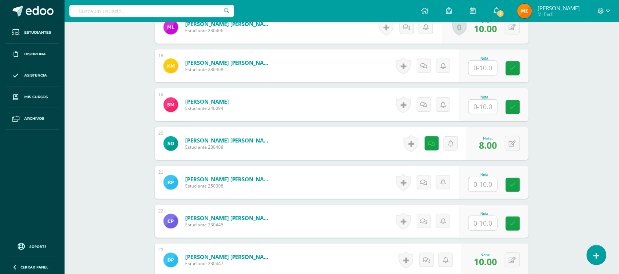
scroll to position [873, 0]
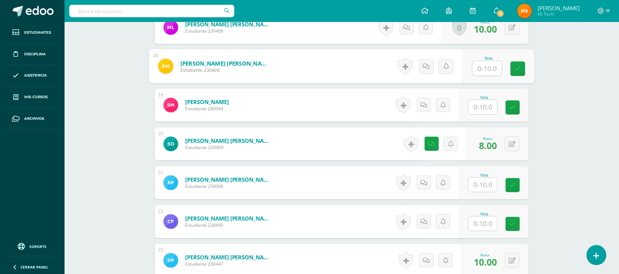
click at [477, 73] on input "text" at bounding box center [487, 68] width 29 height 15
type input "7"
type input "8"
click at [431, 67] on link at bounding box center [426, 66] width 15 height 15
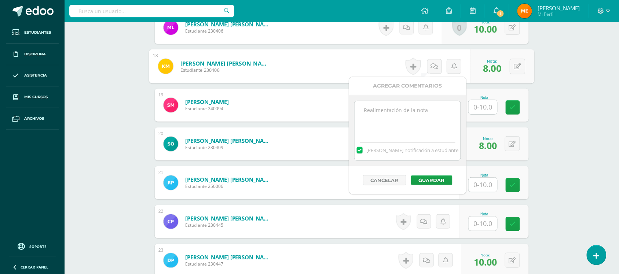
click at [418, 110] on textarea at bounding box center [408, 119] width 106 height 37
type textarea "Más que el condór y el águila real-"
click at [428, 180] on button "Guardar" at bounding box center [431, 181] width 41 height 10
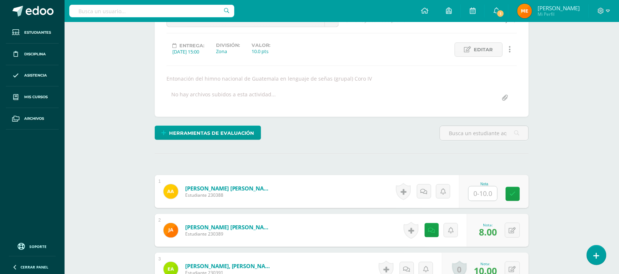
scroll to position [0, 0]
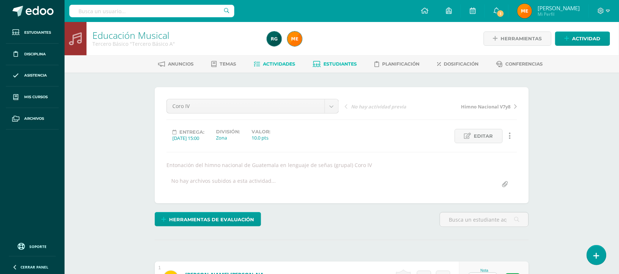
click at [338, 69] on link "Estudiantes" at bounding box center [335, 64] width 44 height 12
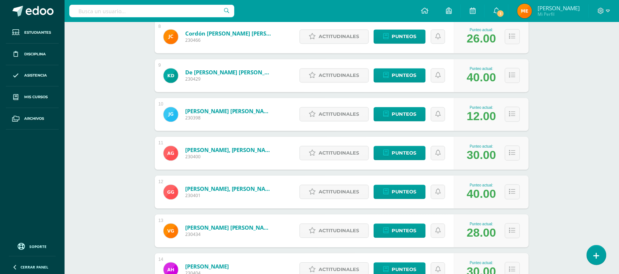
scroll to position [411, 0]
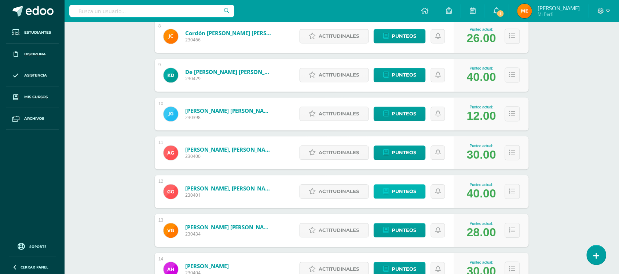
click at [414, 192] on span "Punteos" at bounding box center [404, 192] width 25 height 14
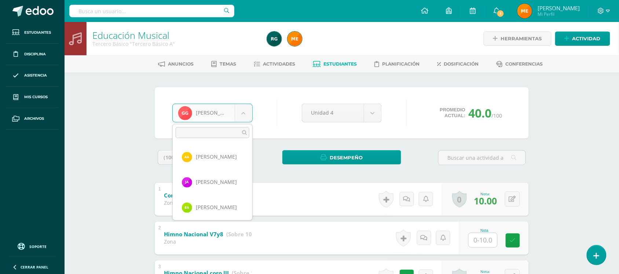
click at [240, 114] on body "Estudiantes Disciplina Asistencia Mis cursos Archivos Soporte Centro de ayuda Ú…" at bounding box center [309, 210] width 619 height 420
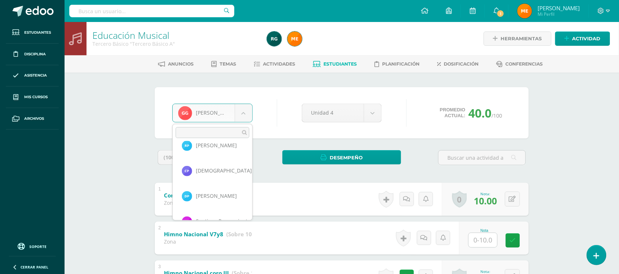
scroll to position [660, 0]
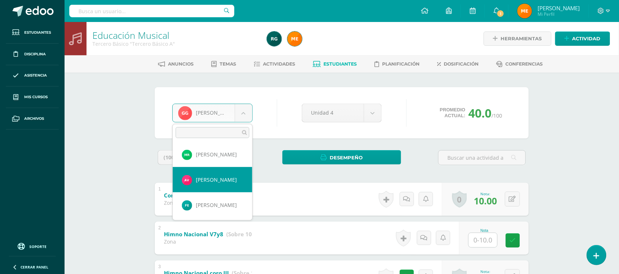
select select "439"
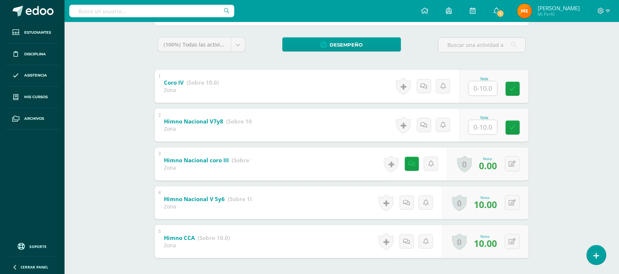
scroll to position [112, 0]
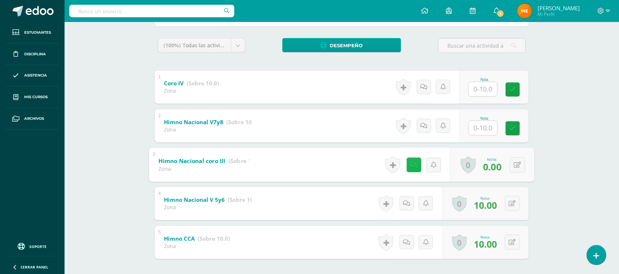
click at [410, 162] on icon at bounding box center [413, 165] width 7 height 6
click at [546, 104] on div "Educación Musical Tercero Básico "Tercero Básico A" Herramientas Detalle de asi…" at bounding box center [342, 109] width 554 height 398
